Goal: Navigation & Orientation: Find specific page/section

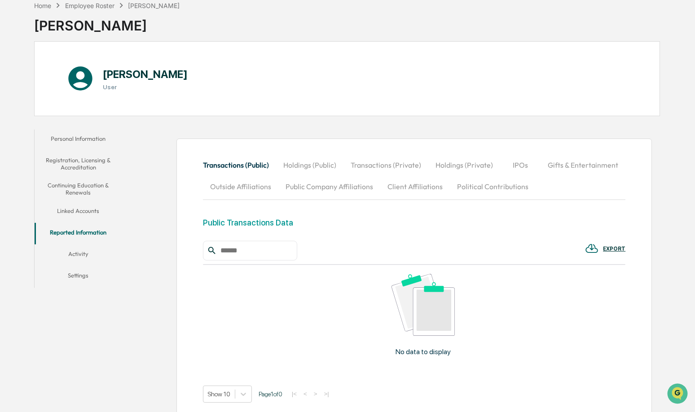
click at [82, 211] on button "Linked Accounts" at bounding box center [78, 213] width 87 height 22
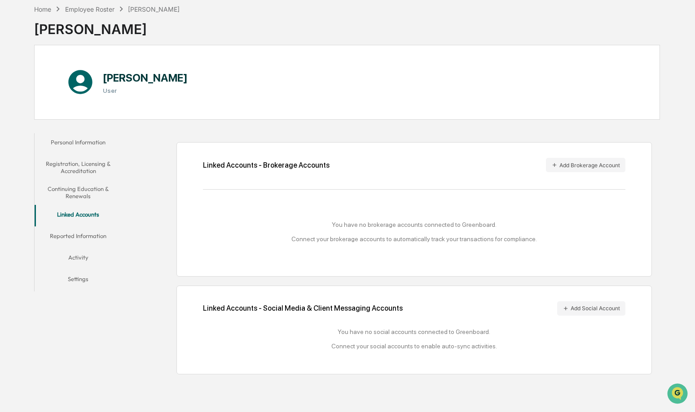
click at [668, 205] on div "Home Employee Roster [PERSON_NAME] [PERSON_NAME] [PERSON_NAME] User Personal In…" at bounding box center [347, 206] width 652 height 412
click at [82, 233] on button "Reported Information" at bounding box center [78, 238] width 87 height 22
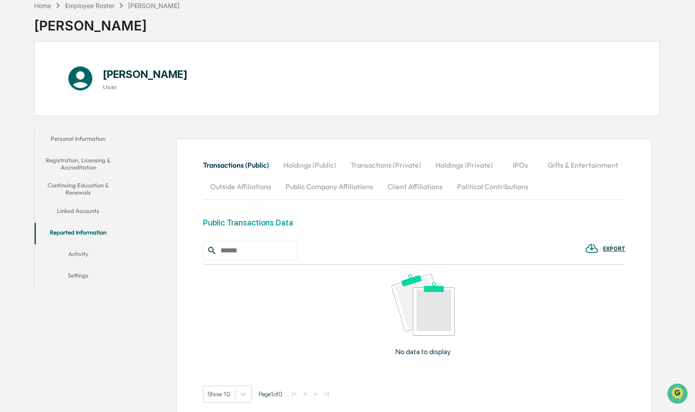
click at [83, 257] on button "Activity" at bounding box center [78, 256] width 87 height 22
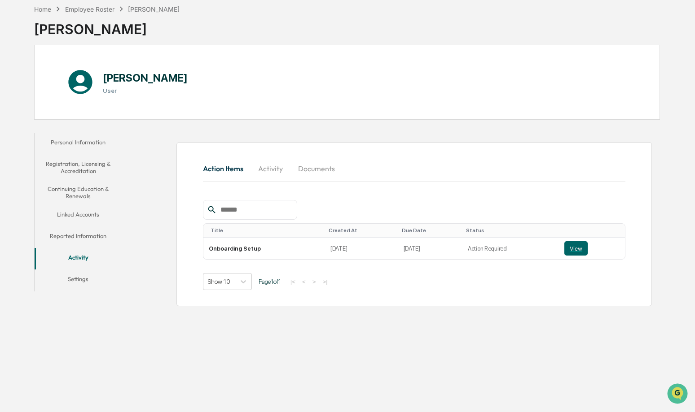
click at [82, 276] on button "Settings" at bounding box center [78, 281] width 87 height 22
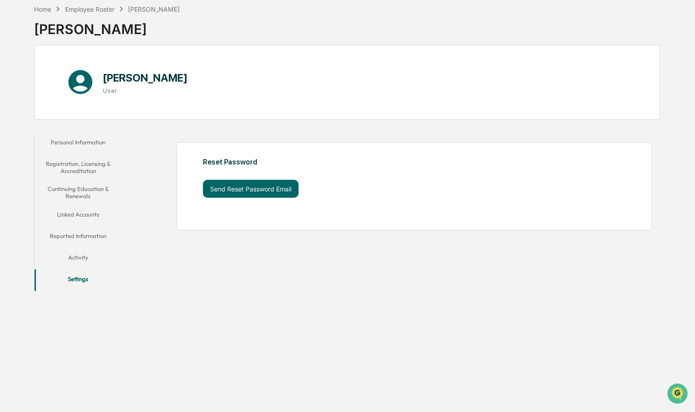
click at [73, 158] on button "Registration, Licensing & Accreditation" at bounding box center [78, 168] width 87 height 26
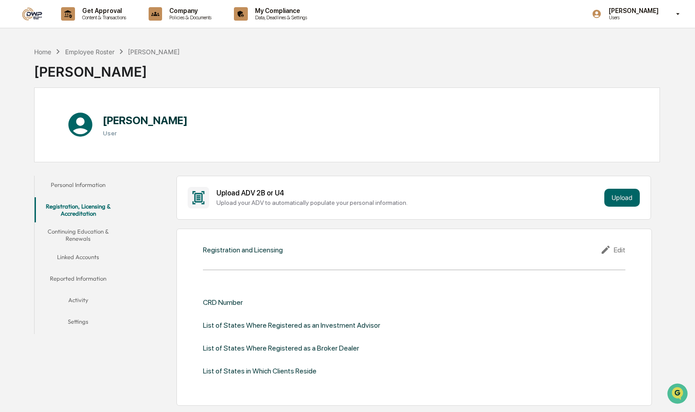
click at [397, 51] on div "Home Employee Roster [PERSON_NAME] [PERSON_NAME]" at bounding box center [346, 65] width 625 height 45
click at [647, 23] on div "[PERSON_NAME] Users" at bounding box center [638, 14] width 112 height 28
click at [364, 46] on div at bounding box center [347, 206] width 695 height 412
click at [302, 45] on div "Home Employee Roster [PERSON_NAME] [PERSON_NAME]" at bounding box center [346, 65] width 625 height 45
